Goal: Transaction & Acquisition: Purchase product/service

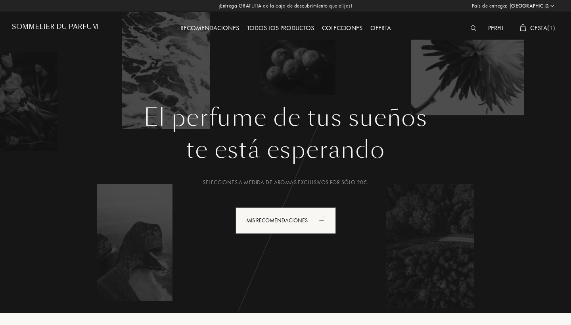
select select "ES"
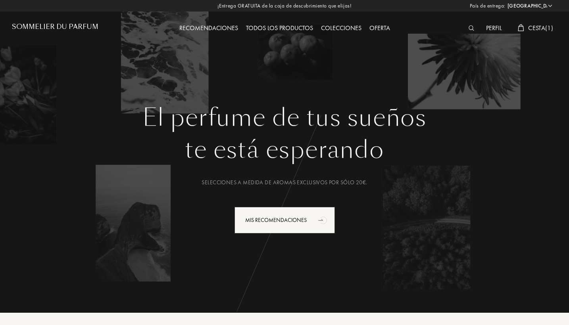
click at [262, 27] on div "Todos los productos" at bounding box center [279, 28] width 75 height 10
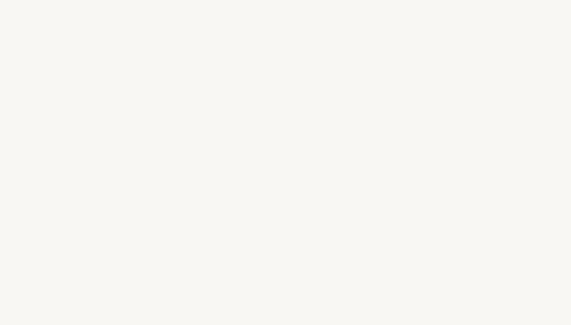
select select "ES"
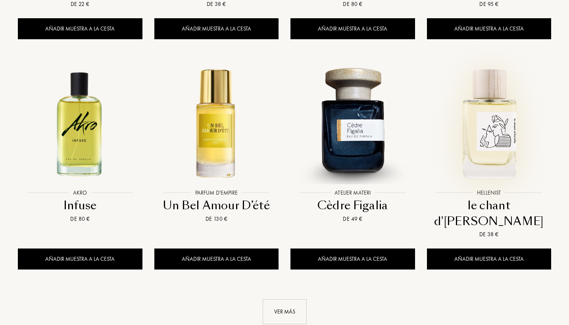
scroll to position [758, 0]
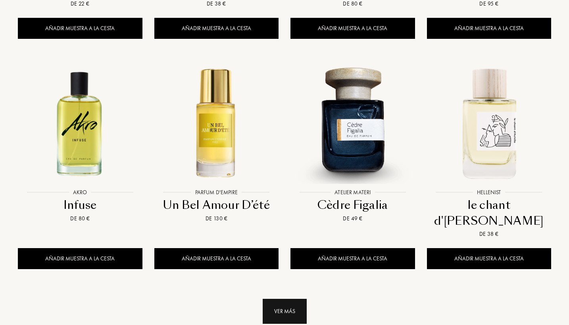
click at [298, 299] on div "Ver más" at bounding box center [285, 311] width 44 height 25
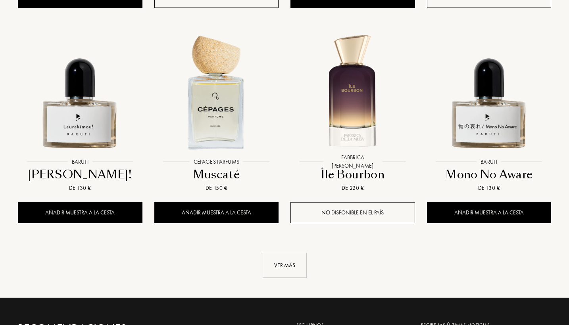
scroll to position [1467, 0]
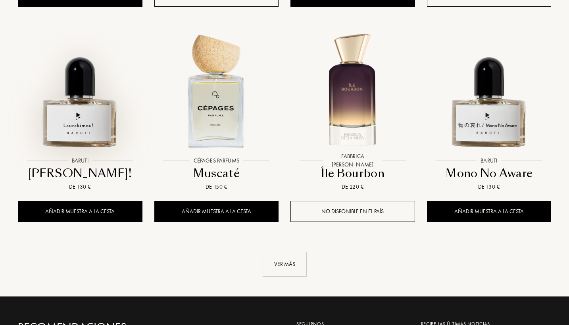
click at [92, 87] on img at bounding box center [80, 90] width 123 height 123
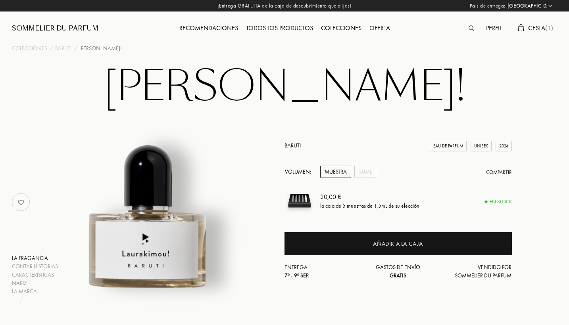
select select "ES"
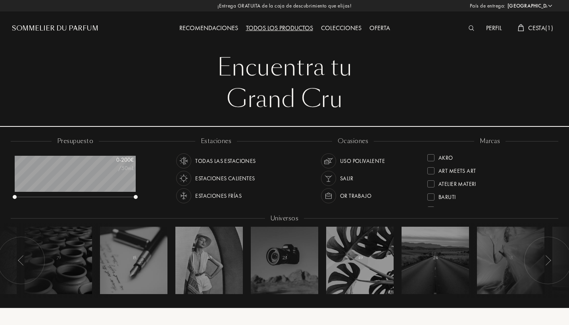
select select "ES"
click at [433, 175] on div at bounding box center [430, 174] width 7 height 7
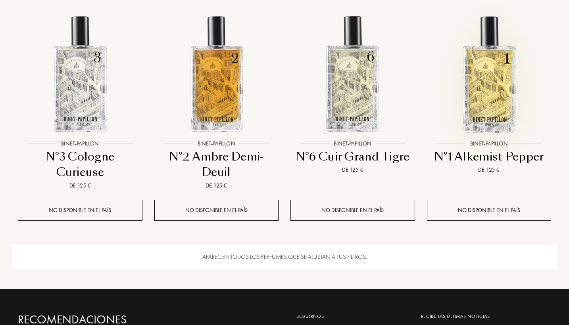
scroll to position [577, 0]
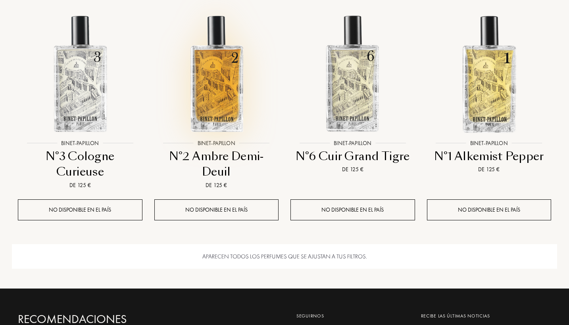
click at [234, 125] on img at bounding box center [216, 73] width 123 height 123
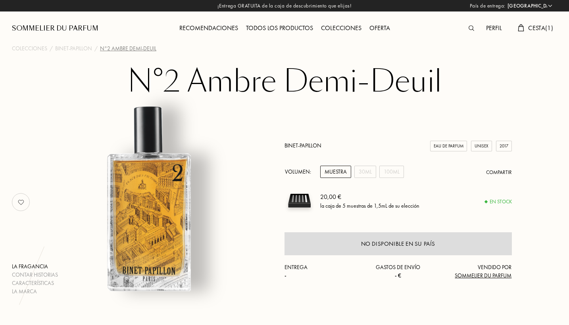
select select "ES"
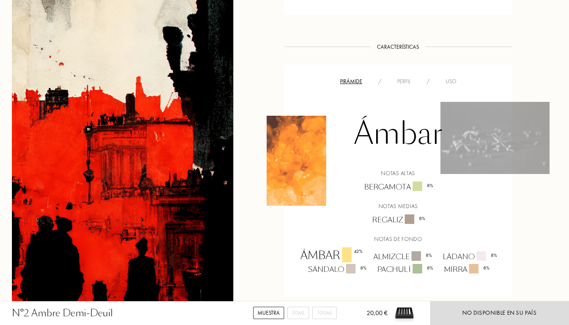
scroll to position [475, 0]
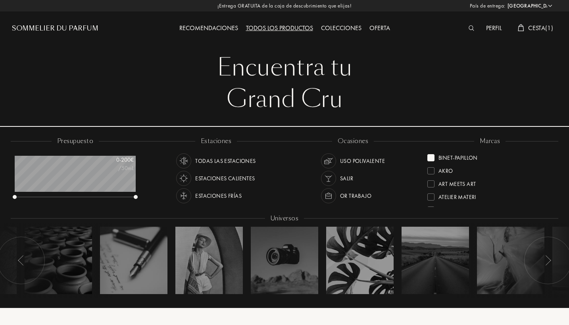
select select "ES"
click at [433, 156] on div at bounding box center [430, 157] width 7 height 7
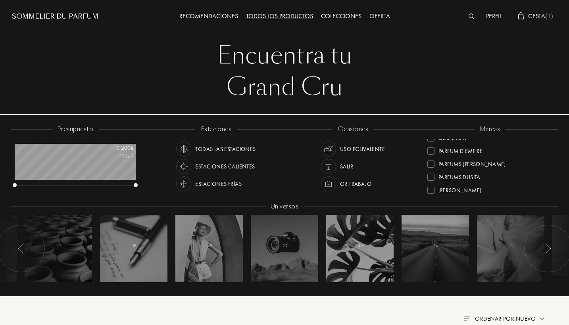
scroll to position [238, 0]
click at [458, 170] on div "Parfums de Nietzsche" at bounding box center [471, 168] width 67 height 11
click at [431, 164] on div at bounding box center [430, 164] width 7 height 7
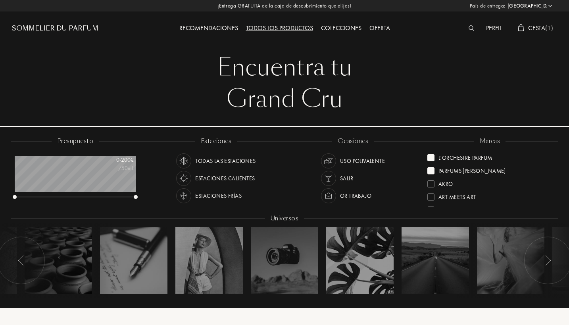
click at [432, 170] on div at bounding box center [430, 170] width 7 height 7
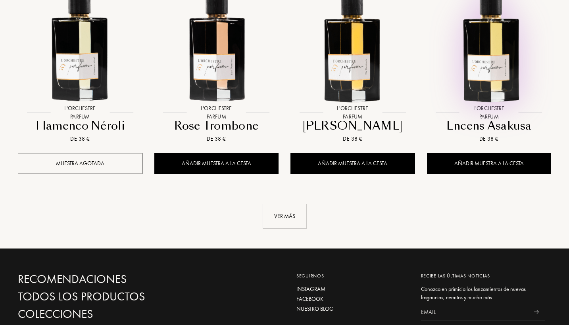
scroll to position [808, 0]
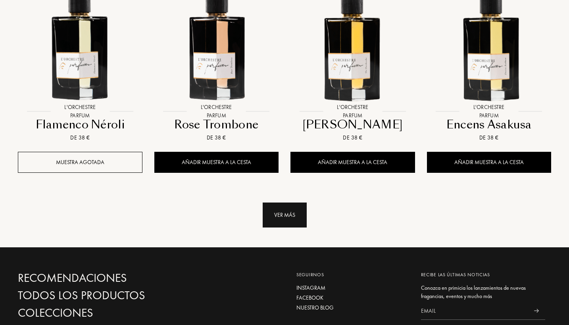
click at [287, 215] on div "Ver más" at bounding box center [285, 215] width 44 height 25
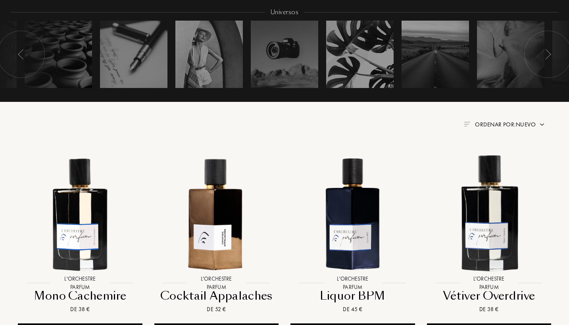
scroll to position [205, 0]
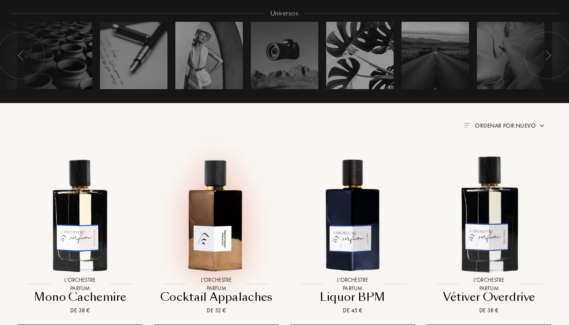
click at [239, 235] on img at bounding box center [216, 214] width 123 height 123
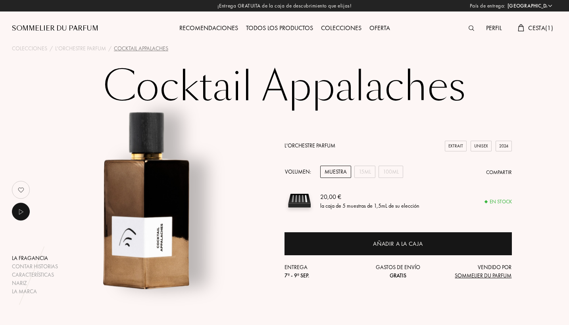
select select "ES"
click at [362, 176] on div "15mL" at bounding box center [364, 172] width 21 height 12
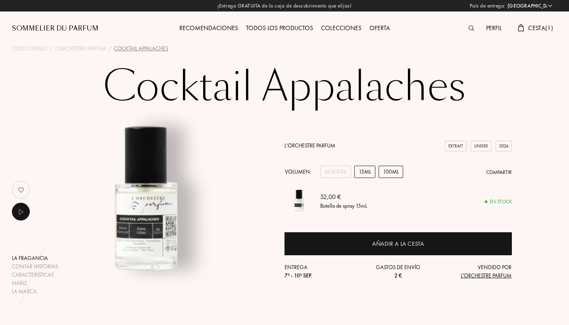
click at [387, 172] on div "100mL" at bounding box center [390, 172] width 25 height 12
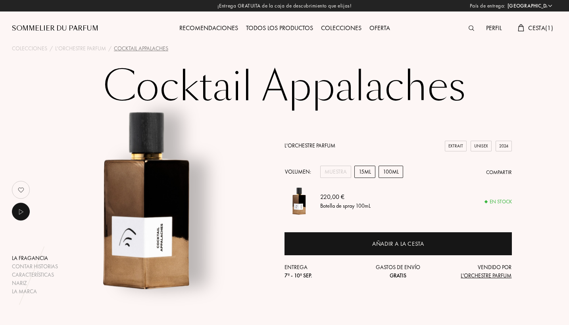
click at [362, 175] on div "15mL" at bounding box center [364, 172] width 21 height 12
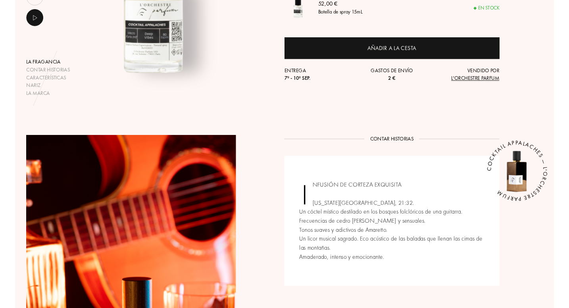
scroll to position [197, 0]
